Goal: Task Accomplishment & Management: Use online tool/utility

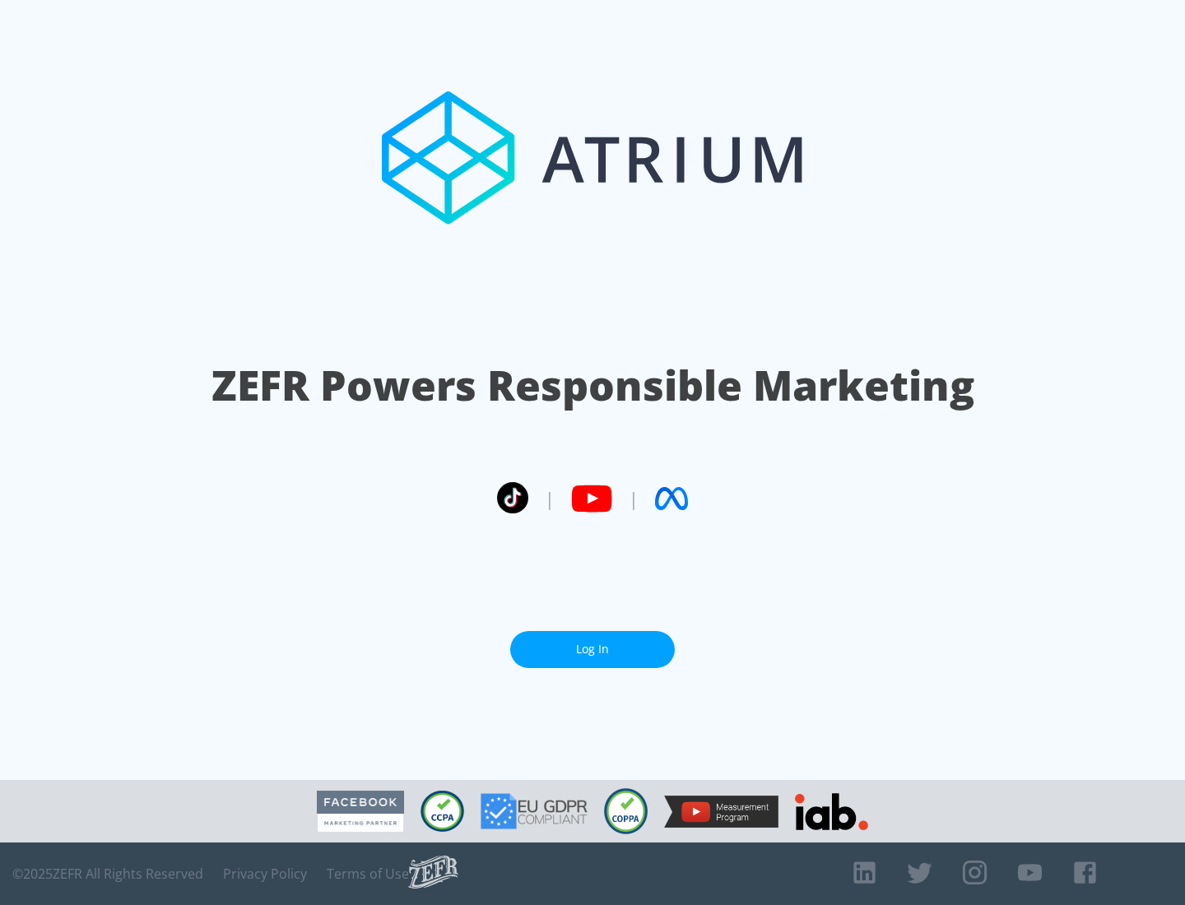
click at [593, 649] on link "Log In" at bounding box center [592, 649] width 165 height 37
